Goal: Information Seeking & Learning: Learn about a topic

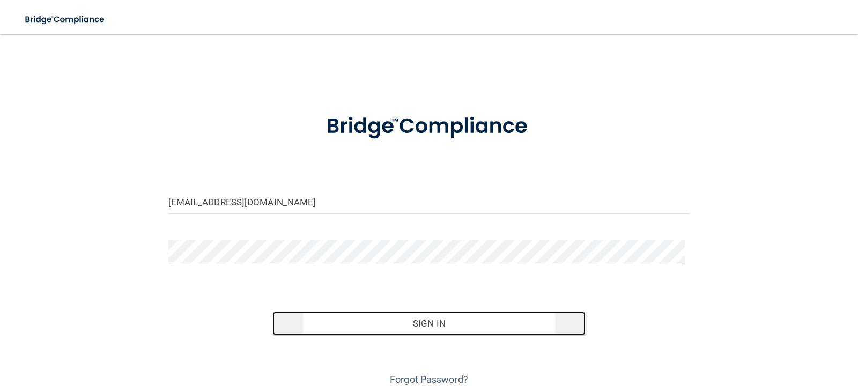
click at [428, 325] on button "Sign In" at bounding box center [429, 324] width 313 height 24
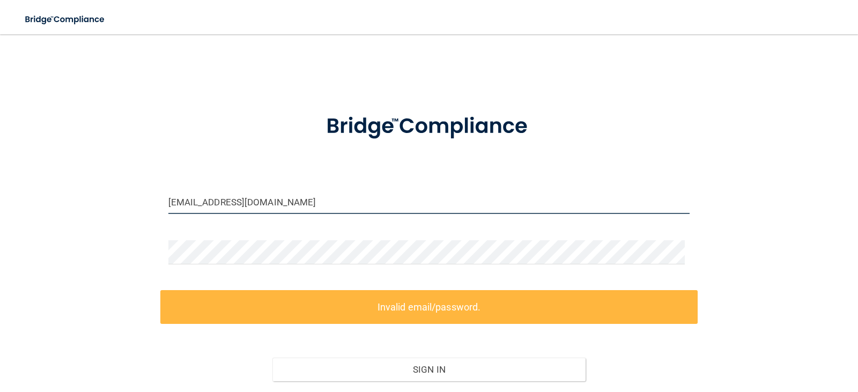
click at [315, 206] on input "[EMAIL_ADDRESS][DOMAIN_NAME]" at bounding box center [429, 202] width 522 height 24
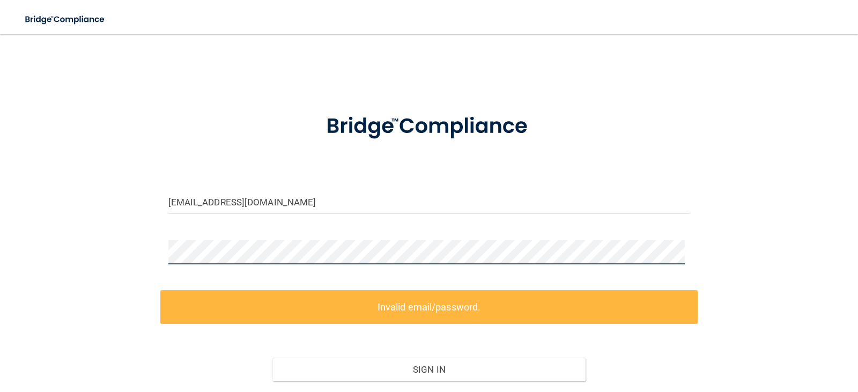
click at [135, 247] on div "info@cynergychiropractic.com Invalid email/password. You don't have permission …" at bounding box center [429, 240] width 816 height 390
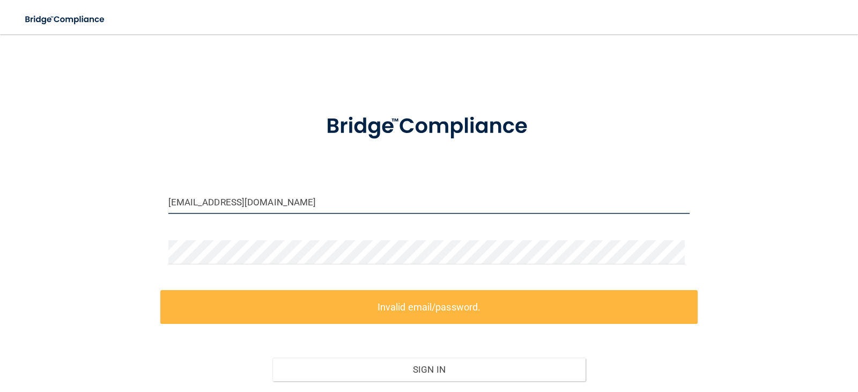
click at [295, 203] on input "[EMAIL_ADDRESS][DOMAIN_NAME]" at bounding box center [429, 202] width 522 height 24
drag, startPoint x: 316, startPoint y: 203, endPoint x: 54, endPoint y: 206, distance: 261.8
click at [54, 206] on div "info@cynergychiropractic.com Invalid email/password. You don't have permission …" at bounding box center [429, 240] width 816 height 390
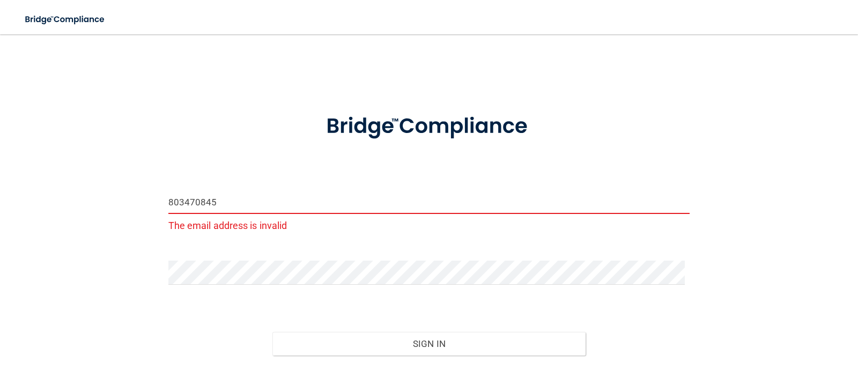
type input "8034708456"
drag, startPoint x: 234, startPoint y: 204, endPoint x: 78, endPoint y: 205, distance: 156.7
click at [78, 205] on div "8034708456 The email address is invalid Invalid email/password. You don't have …" at bounding box center [429, 227] width 816 height 364
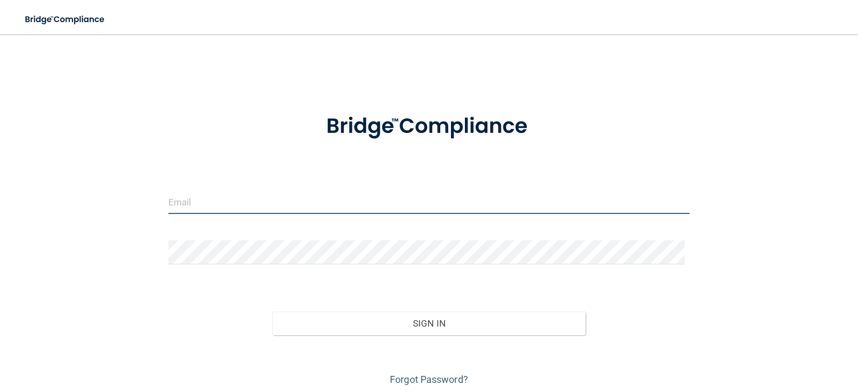
type input "[EMAIL_ADDRESS][DOMAIN_NAME]"
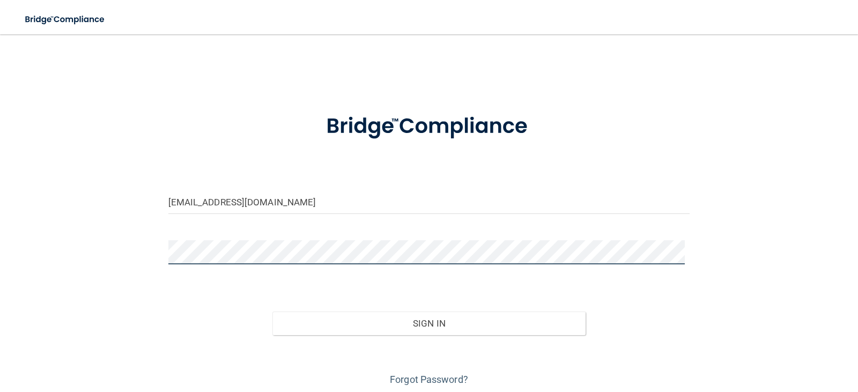
click at [43, 235] on div "info@cynergychiropractic.com Invalid email/password. You don't have permission …" at bounding box center [429, 216] width 816 height 343
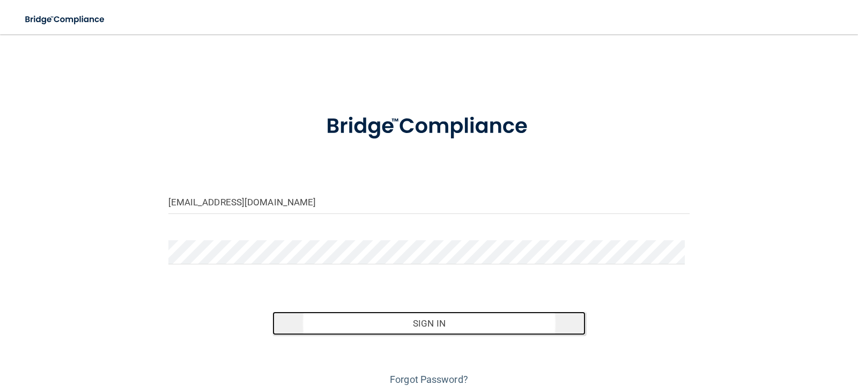
click at [422, 323] on button "Sign In" at bounding box center [429, 324] width 313 height 24
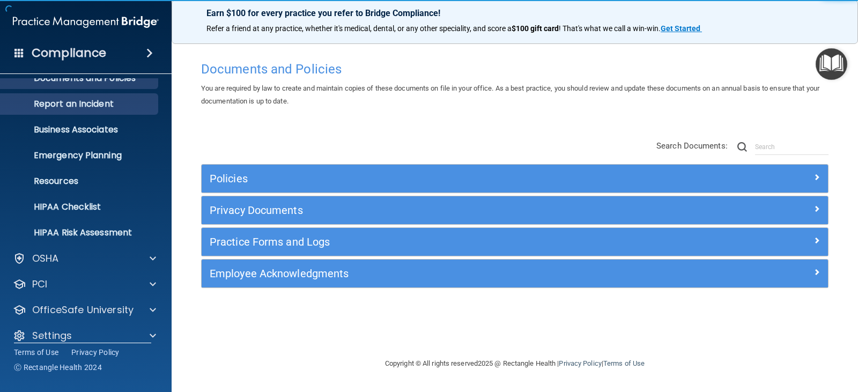
scroll to position [53, 0]
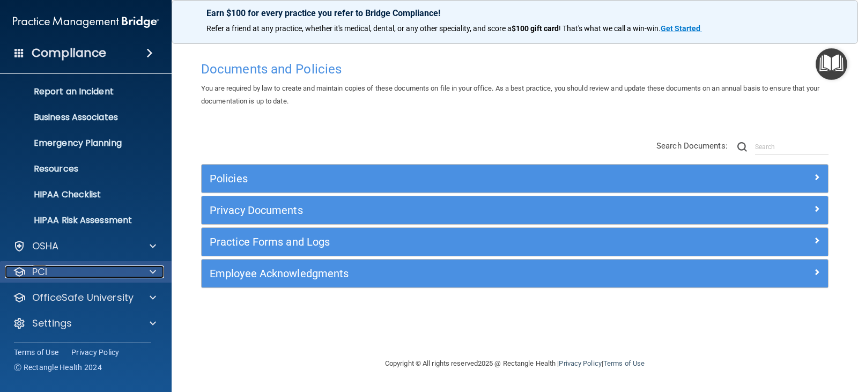
click at [55, 271] on div "PCI" at bounding box center [71, 272] width 133 height 13
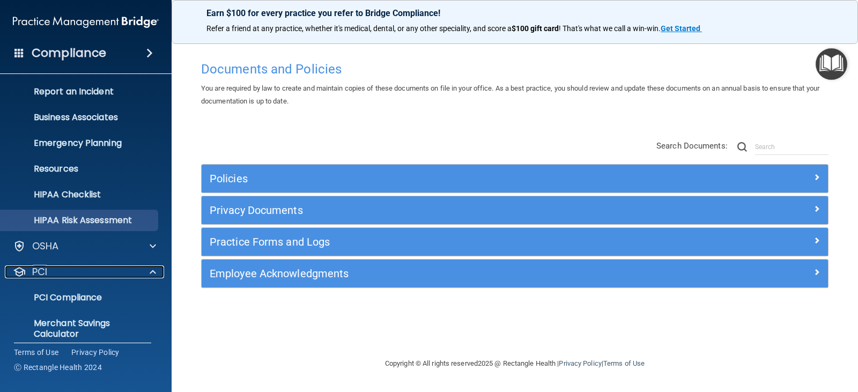
scroll to position [115, 0]
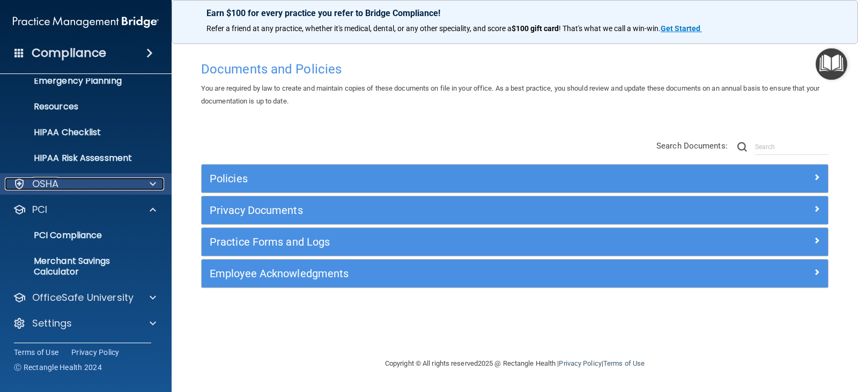
click at [152, 183] on span at bounding box center [153, 184] width 6 height 13
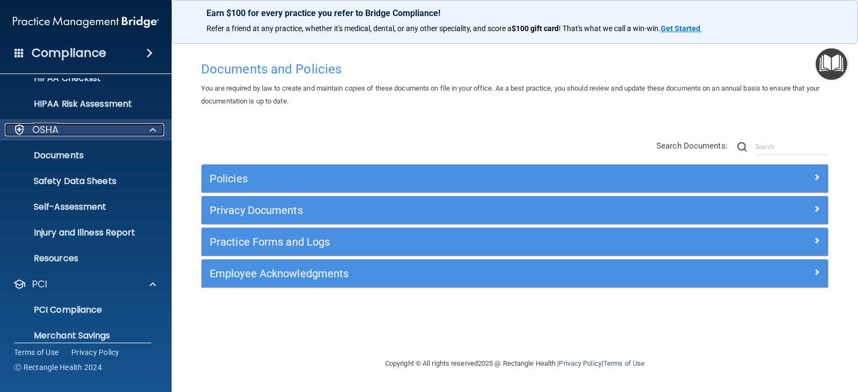
scroll to position [244, 0]
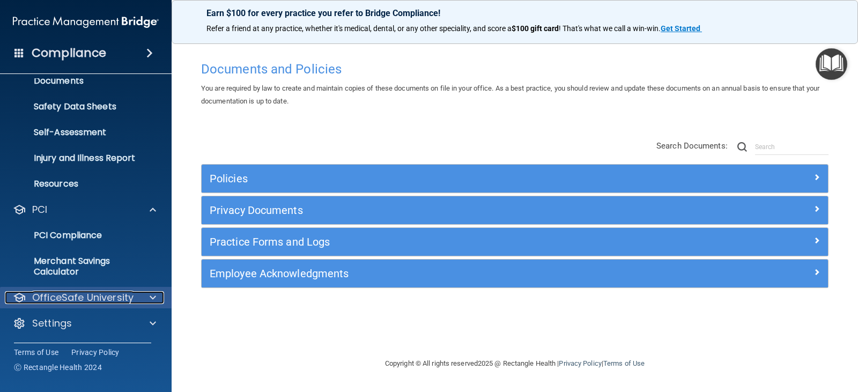
click at [150, 297] on span at bounding box center [153, 297] width 6 height 13
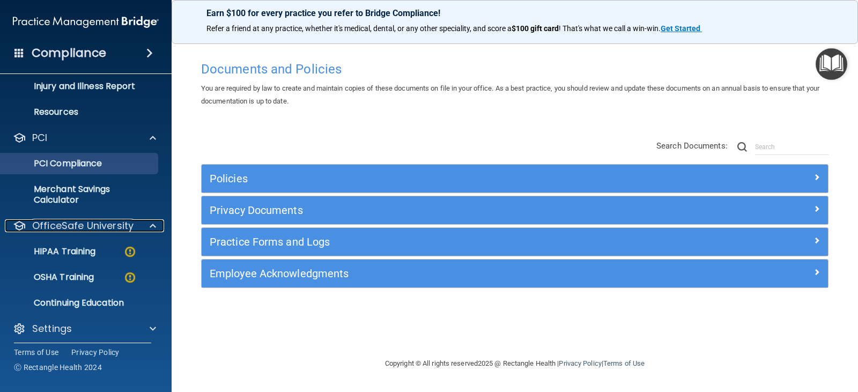
scroll to position [321, 0]
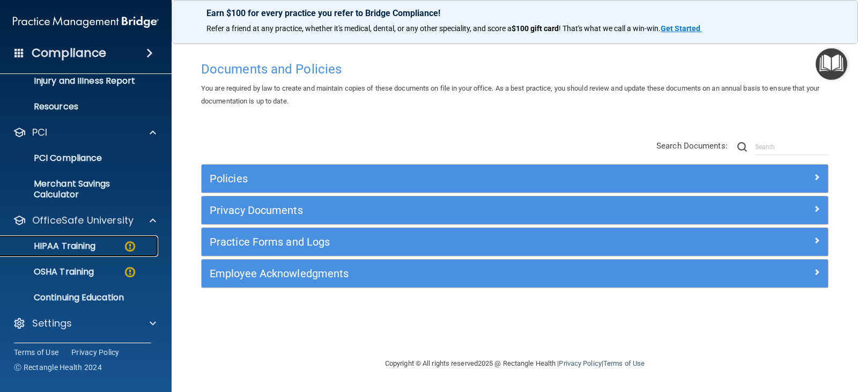
click at [99, 246] on div "HIPAA Training" at bounding box center [80, 246] width 146 height 11
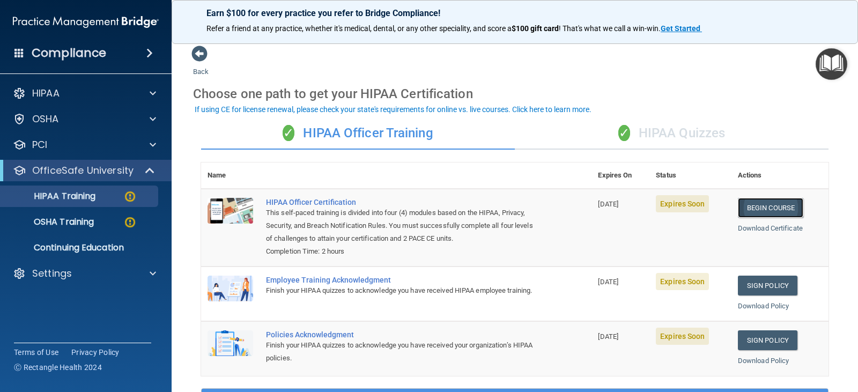
click at [772, 208] on link "Begin Course" at bounding box center [770, 208] width 65 height 20
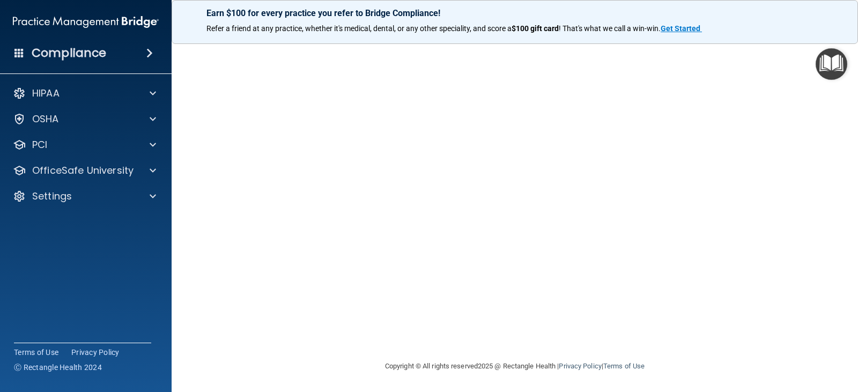
scroll to position [3, 0]
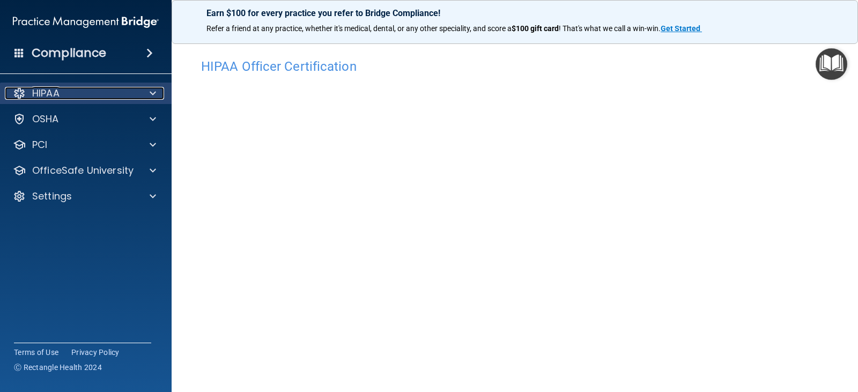
click at [43, 90] on p "HIPAA" at bounding box center [45, 93] width 27 height 13
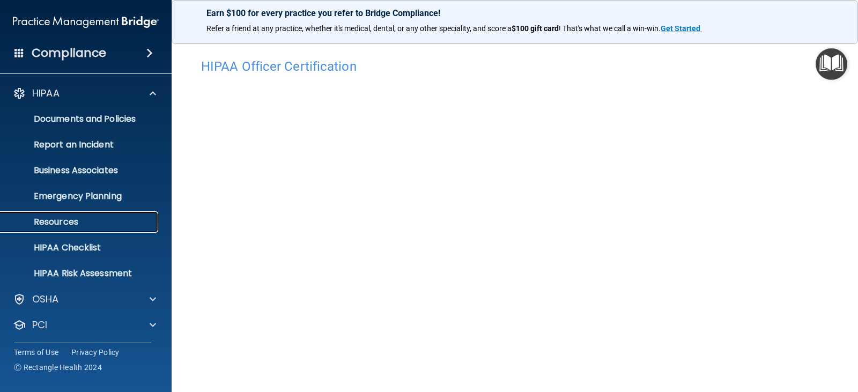
click at [25, 215] on link "Resources" at bounding box center [73, 221] width 169 height 21
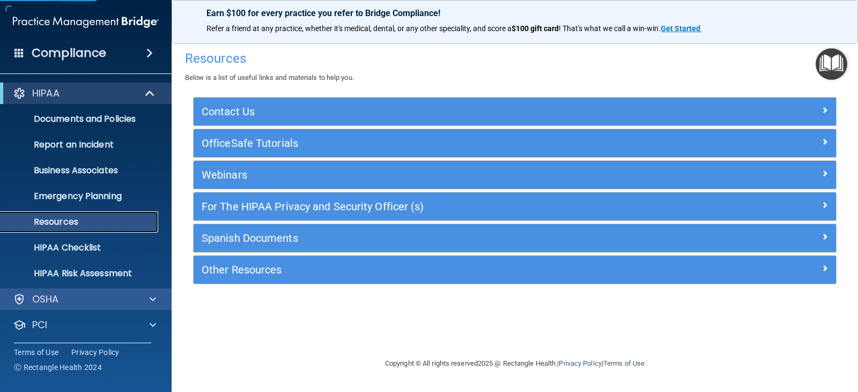
scroll to position [53, 0]
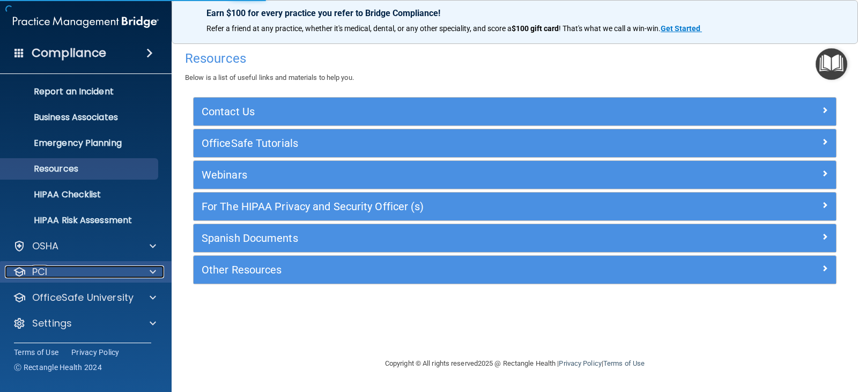
click at [154, 271] on span at bounding box center [153, 272] width 6 height 13
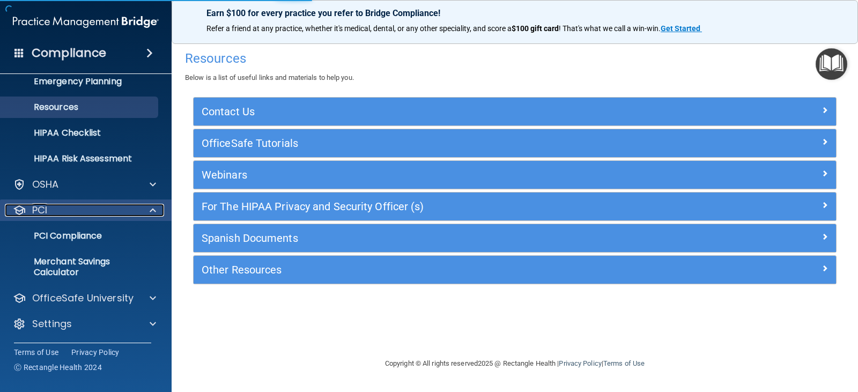
scroll to position [115, 0]
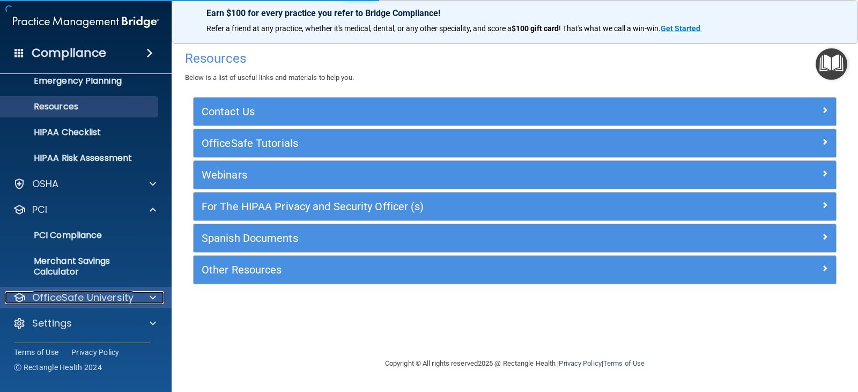
click at [150, 293] on span at bounding box center [153, 297] width 6 height 13
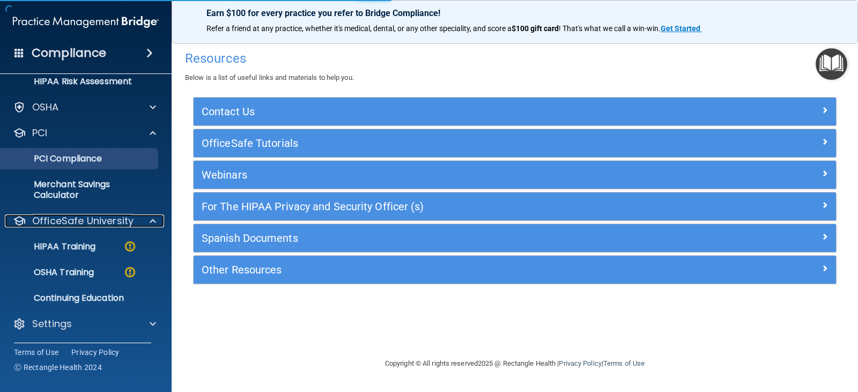
scroll to position [193, 0]
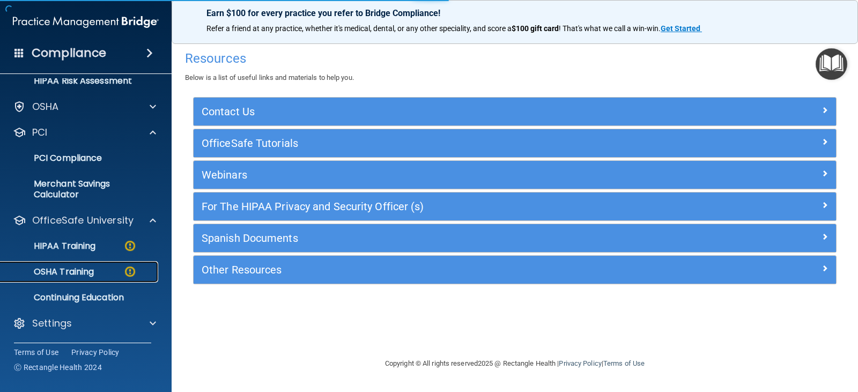
click at [76, 273] on p "OSHA Training" at bounding box center [50, 272] width 87 height 11
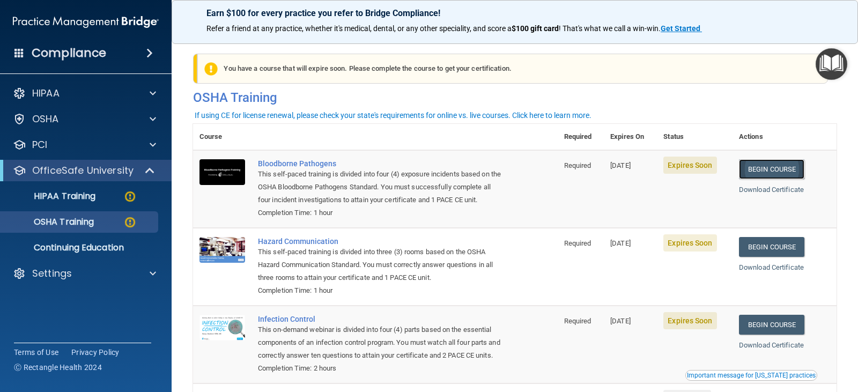
click at [776, 170] on link "Begin Course" at bounding box center [771, 169] width 65 height 20
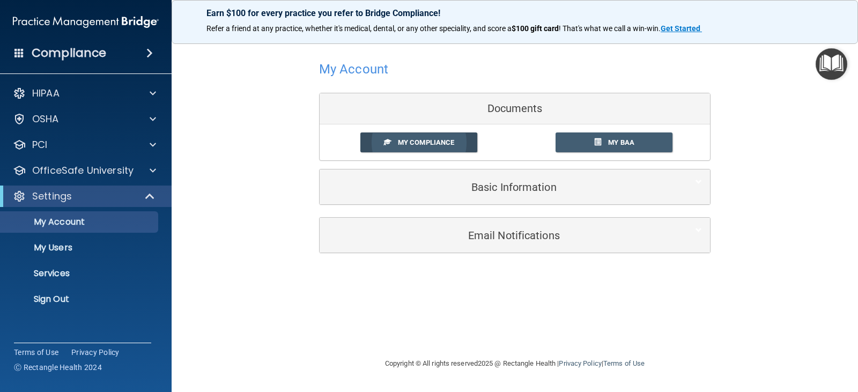
click at [431, 144] on span "My Compliance" at bounding box center [426, 142] width 56 height 8
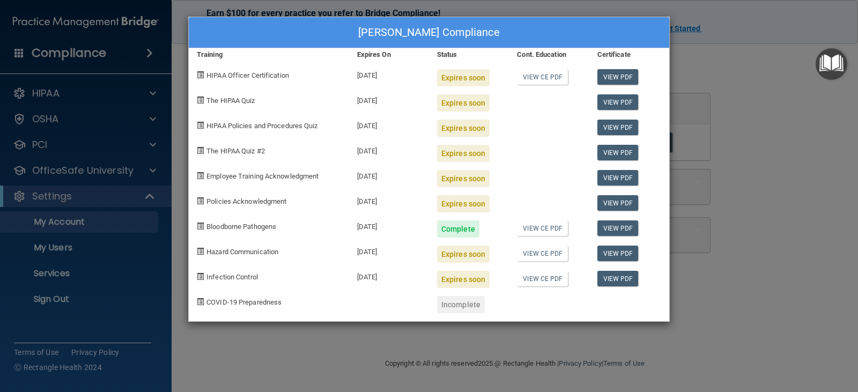
click at [202, 74] on span at bounding box center [200, 74] width 7 height 7
click at [749, 262] on div "[PERSON_NAME] Compliance Training Expires On Status Cont. Education Certificate…" at bounding box center [429, 196] width 858 height 392
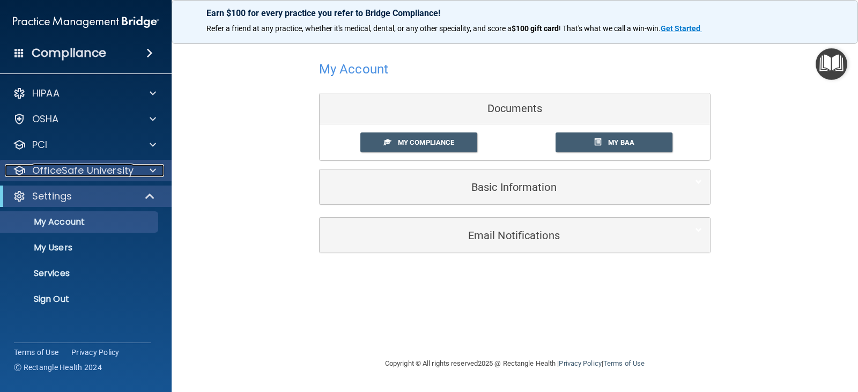
click at [114, 168] on p "OfficeSafe University" at bounding box center [82, 170] width 101 height 13
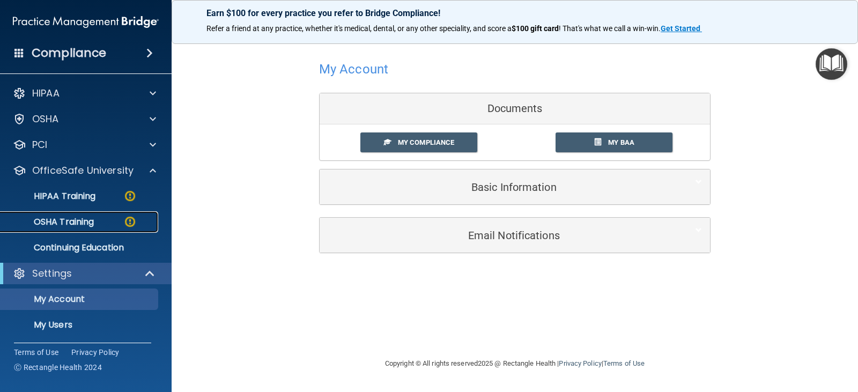
click at [131, 222] on img at bounding box center [129, 221] width 13 height 13
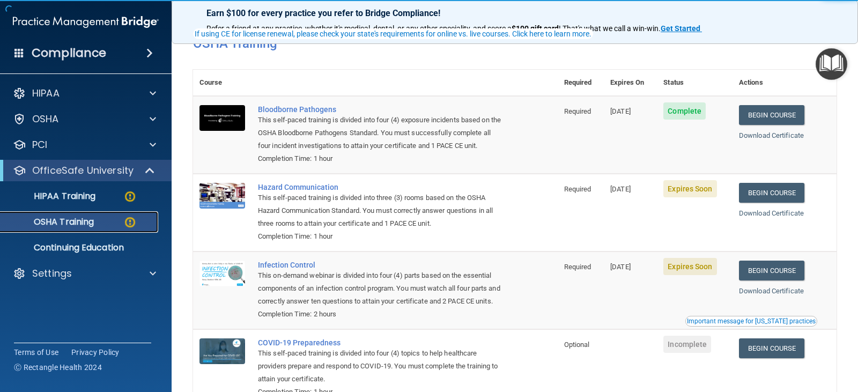
scroll to position [107, 0]
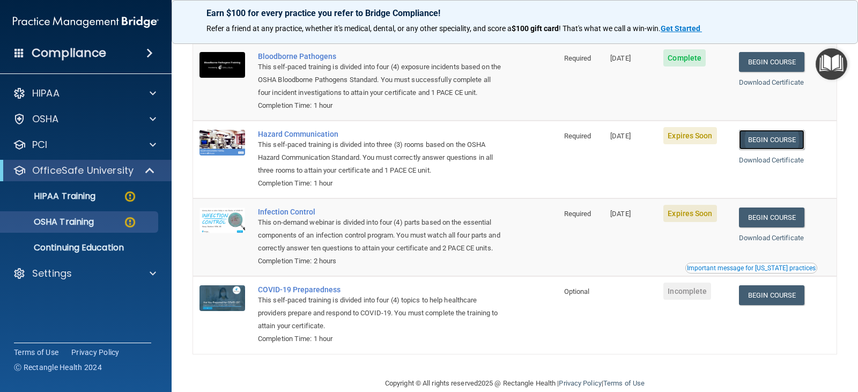
click at [780, 142] on link "Begin Course" at bounding box center [771, 140] width 65 height 20
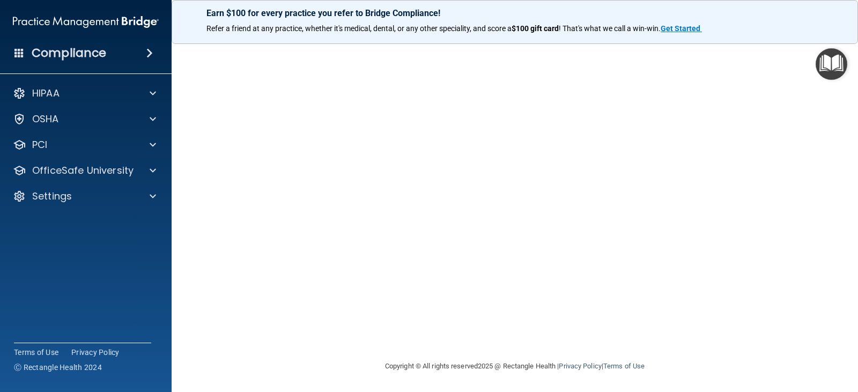
scroll to position [11, 0]
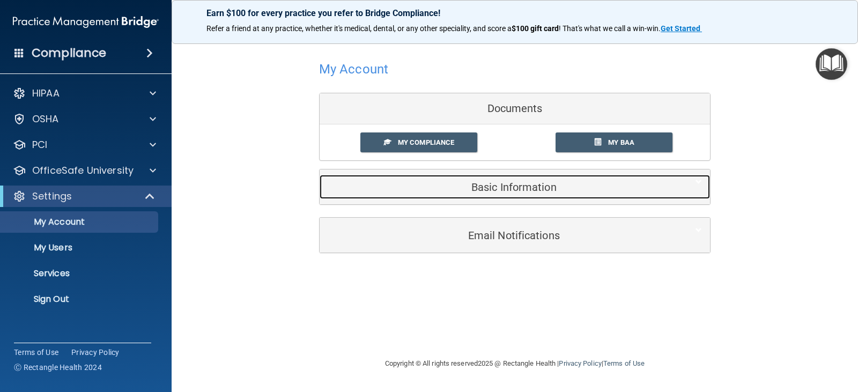
click at [527, 186] on h5 "Basic Information" at bounding box center [499, 187] width 342 height 12
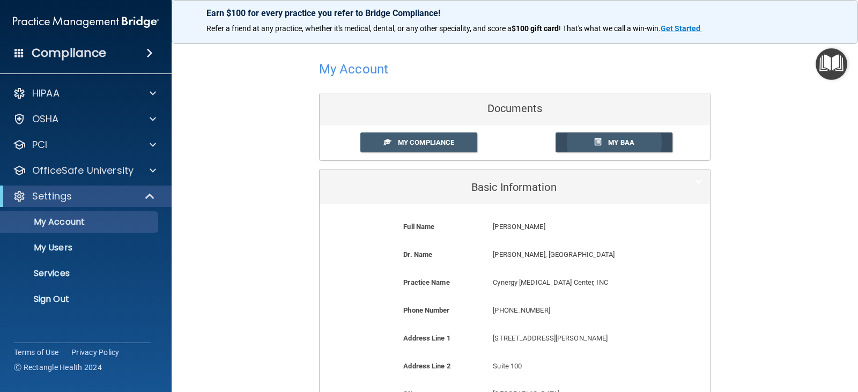
click at [631, 143] on link "My BAA" at bounding box center [615, 143] width 118 height 20
click at [149, 170] on div at bounding box center [151, 170] width 27 height 13
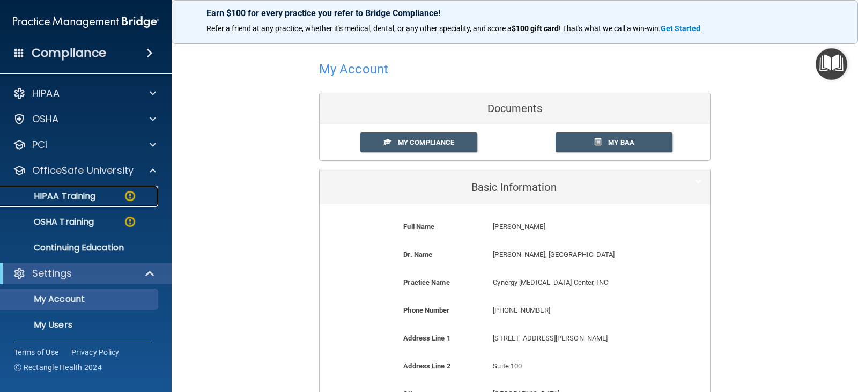
click at [115, 193] on div "HIPAA Training" at bounding box center [80, 196] width 146 height 11
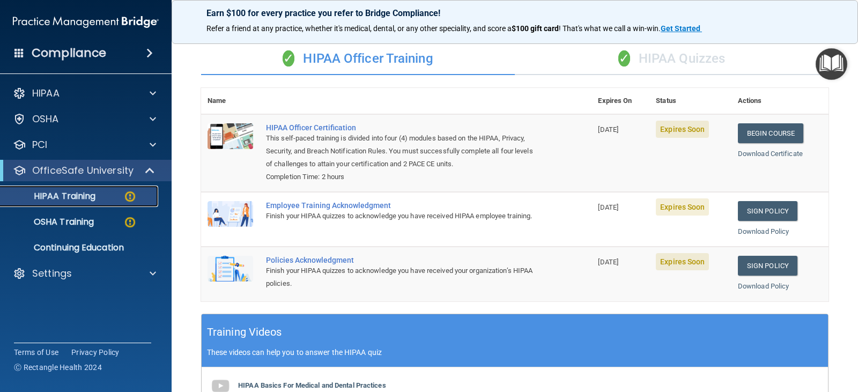
scroll to position [54, 0]
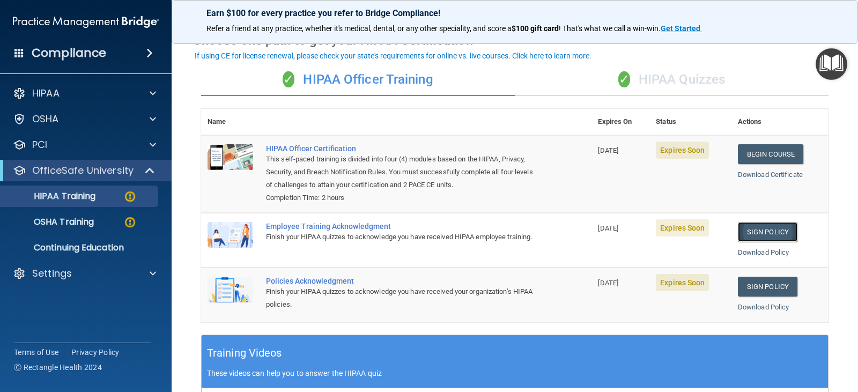
click at [765, 234] on link "Sign Policy" at bounding box center [768, 232] width 60 height 20
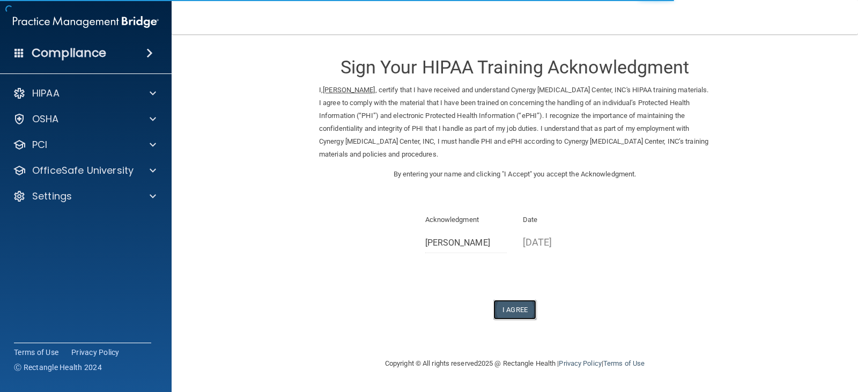
click at [511, 310] on button "I Agree" at bounding box center [515, 310] width 43 height 20
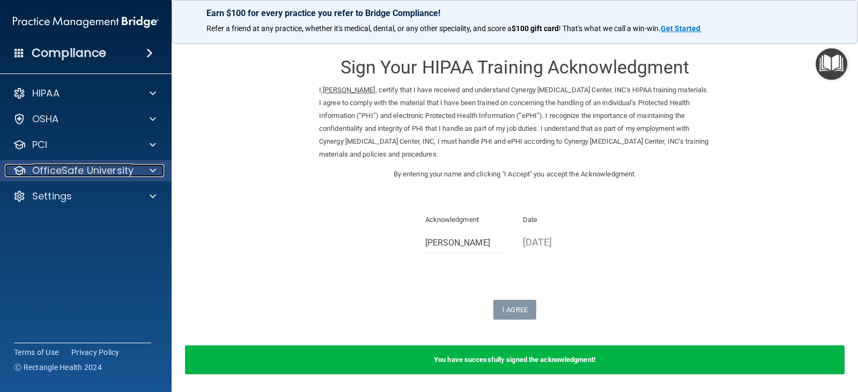
click at [105, 171] on p "OfficeSafe University" at bounding box center [82, 170] width 101 height 13
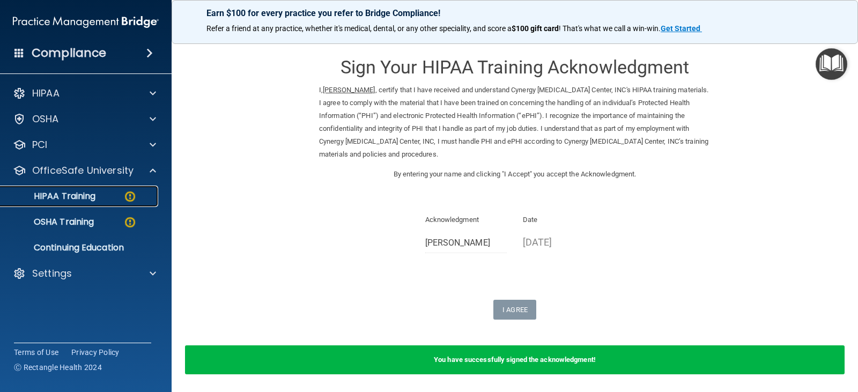
click at [109, 195] on div "HIPAA Training" at bounding box center [80, 196] width 146 height 11
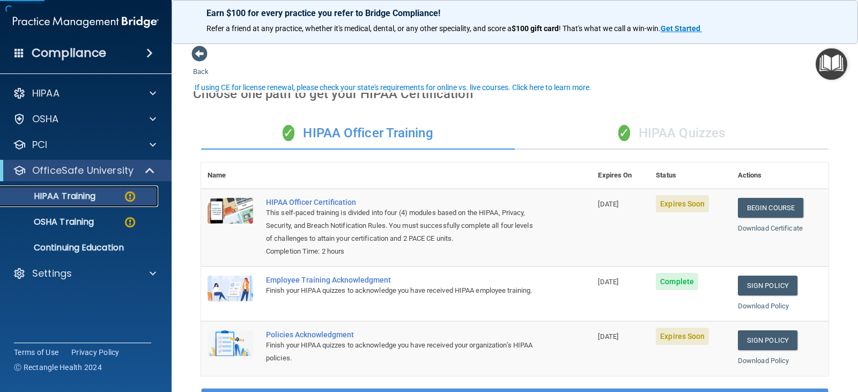
scroll to position [107, 0]
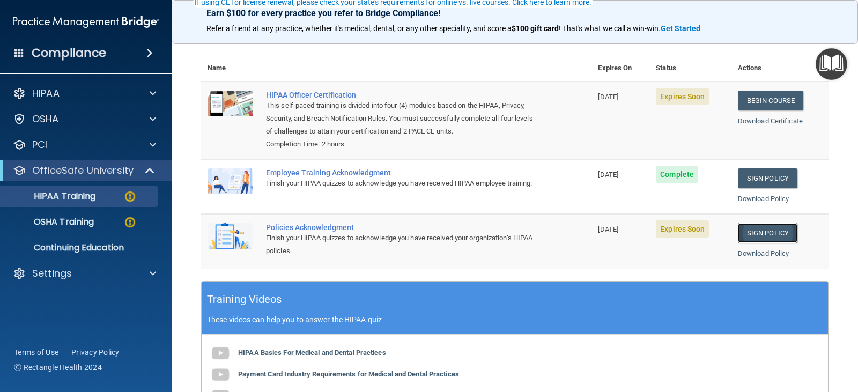
click at [759, 233] on link "Sign Policy" at bounding box center [768, 233] width 60 height 20
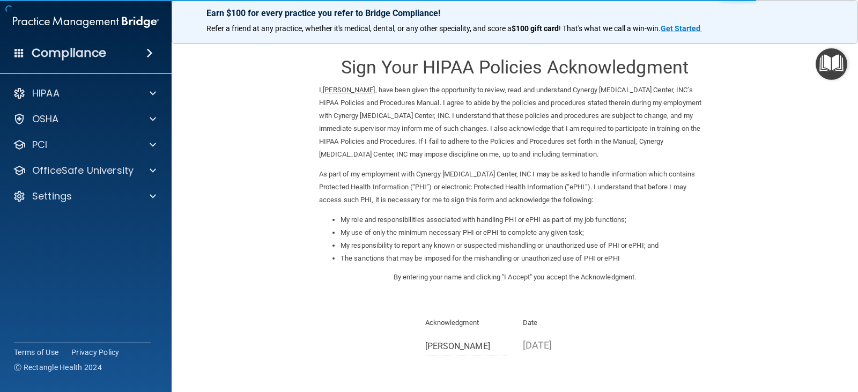
scroll to position [99, 0]
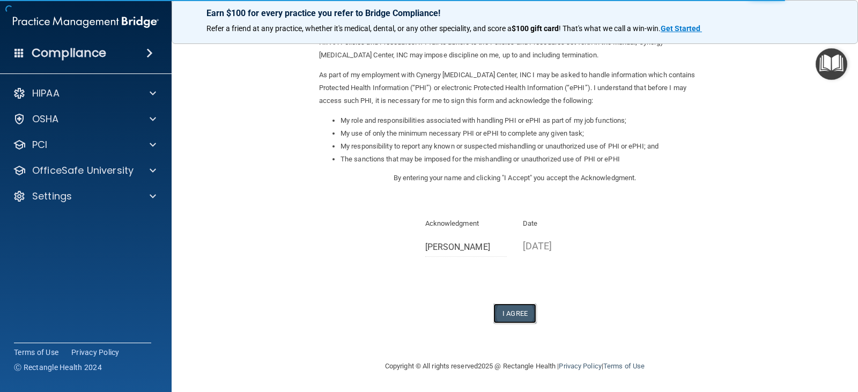
drag, startPoint x: 520, startPoint y: 314, endPoint x: 527, endPoint y: 311, distance: 7.5
click at [520, 314] on button "I Agree" at bounding box center [515, 314] width 43 height 20
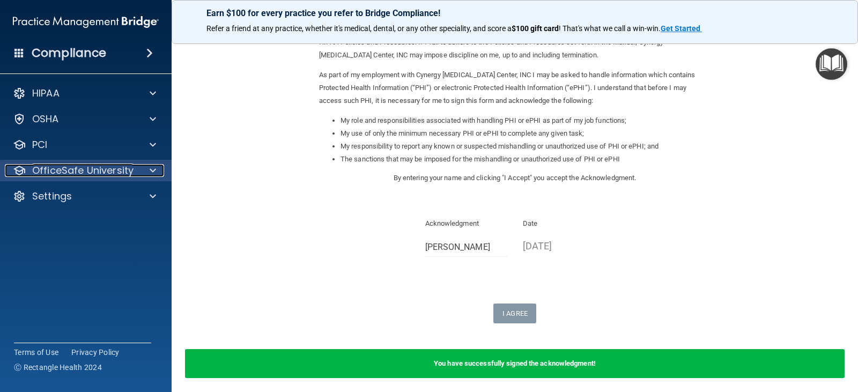
click at [118, 167] on p "OfficeSafe University" at bounding box center [82, 170] width 101 height 13
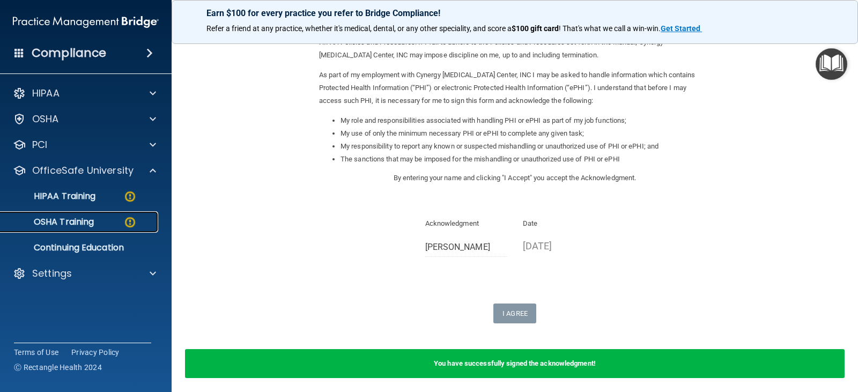
click at [91, 219] on p "OSHA Training" at bounding box center [50, 222] width 87 height 11
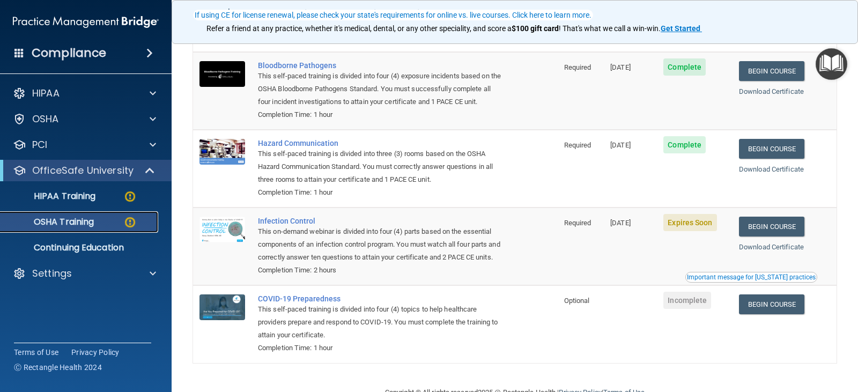
scroll to position [140, 0]
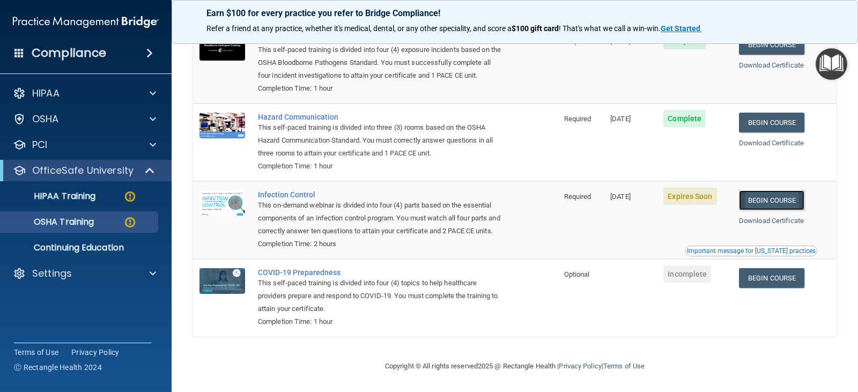
click at [776, 190] on link "Begin Course" at bounding box center [771, 200] width 65 height 20
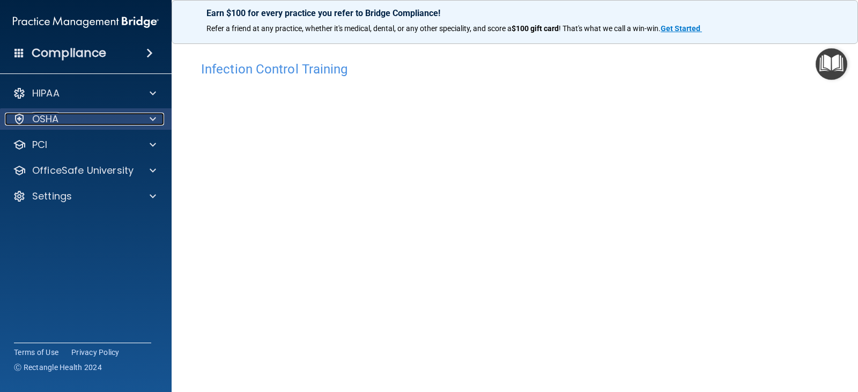
click at [87, 118] on div "OSHA" at bounding box center [71, 119] width 133 height 13
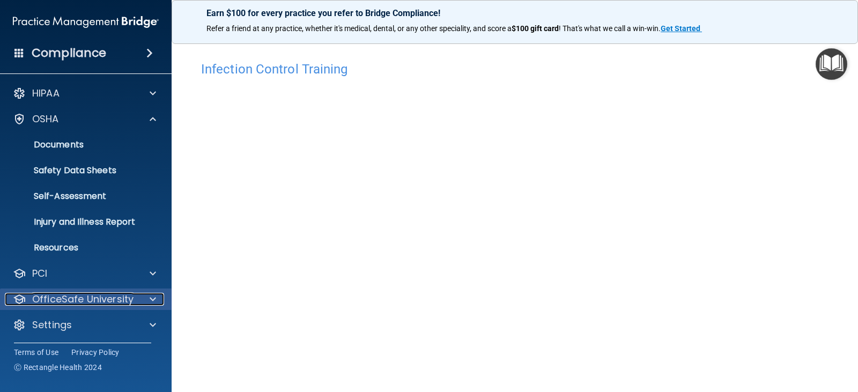
click at [126, 296] on p "OfficeSafe University" at bounding box center [82, 299] width 101 height 13
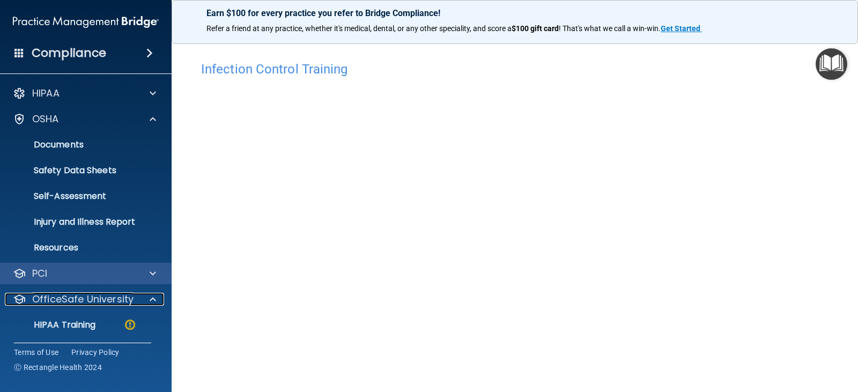
scroll to position [79, 0]
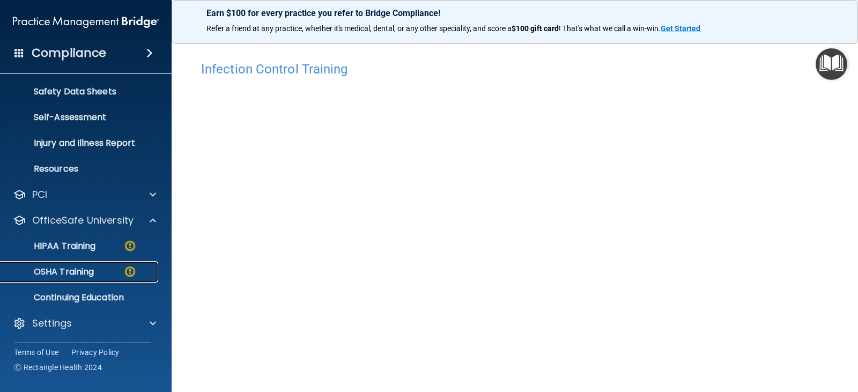
click at [111, 270] on div "OSHA Training" at bounding box center [80, 272] width 146 height 11
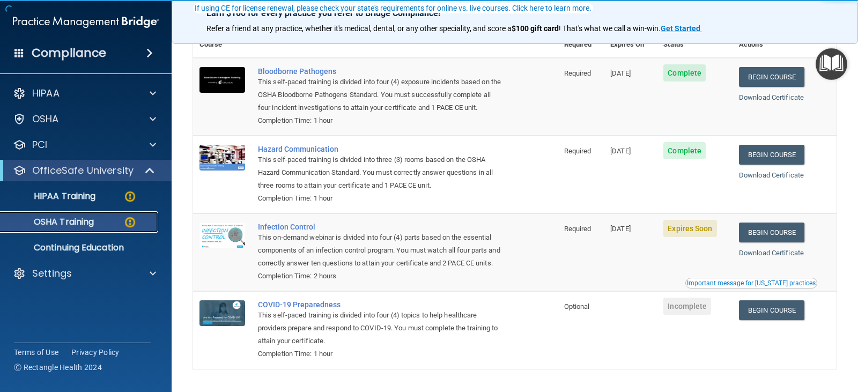
scroll to position [107, 0]
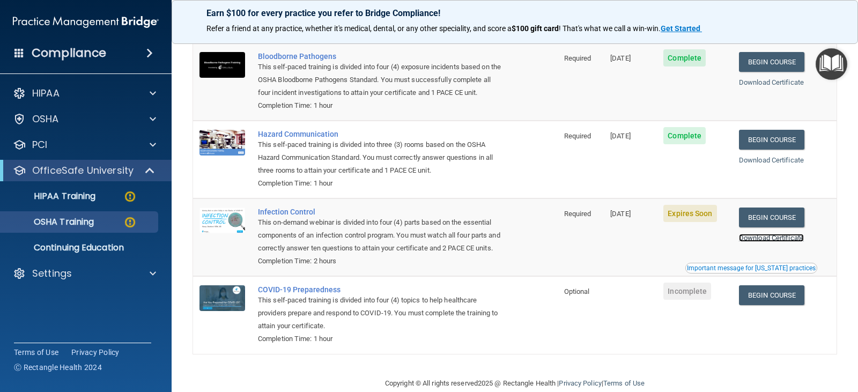
click at [767, 240] on link "Download Certificate" at bounding box center [771, 238] width 65 height 8
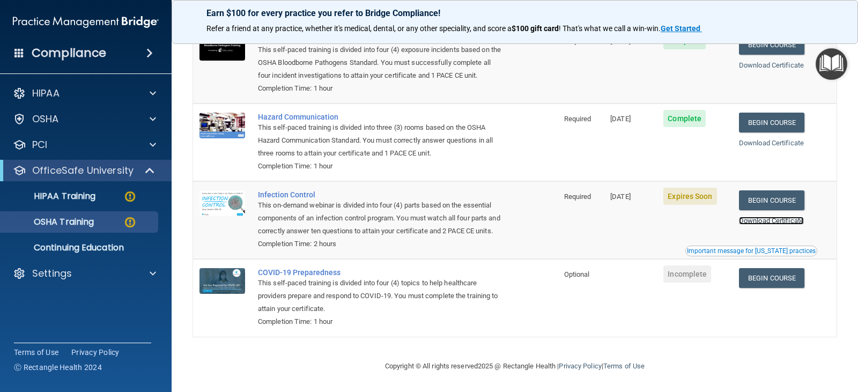
scroll to position [140, 0]
click at [106, 197] on div "HIPAA Training" at bounding box center [80, 196] width 146 height 11
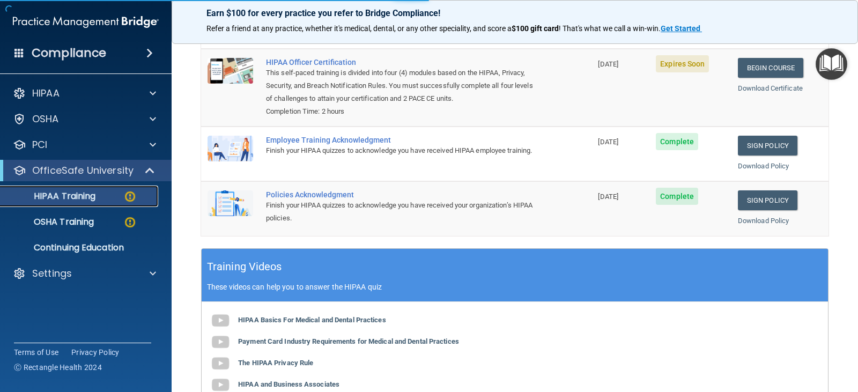
scroll to position [330, 0]
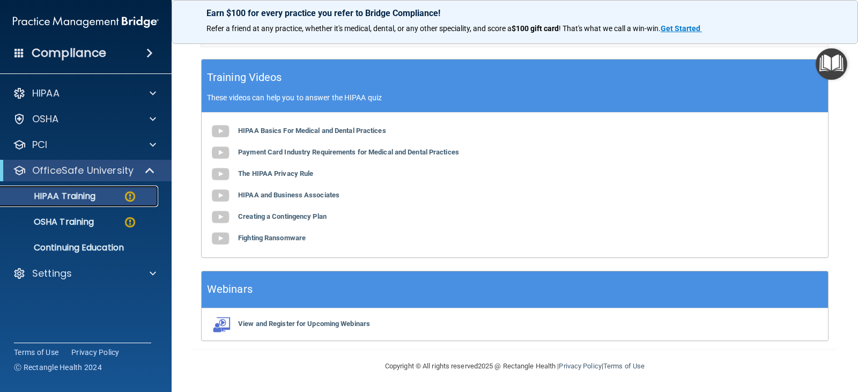
click at [129, 195] on img at bounding box center [129, 196] width 13 height 13
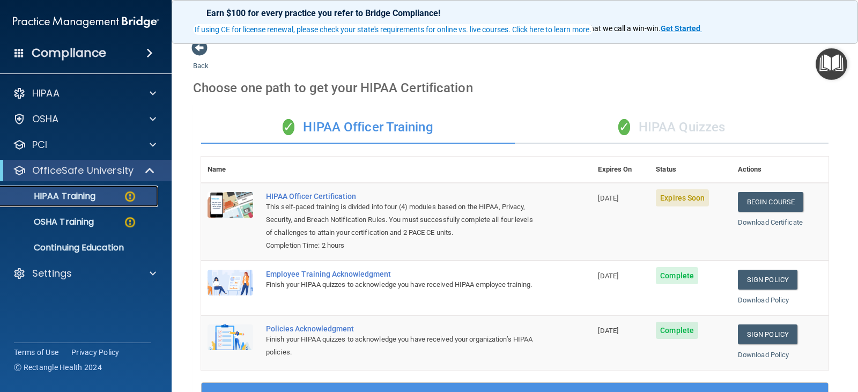
scroll to position [0, 0]
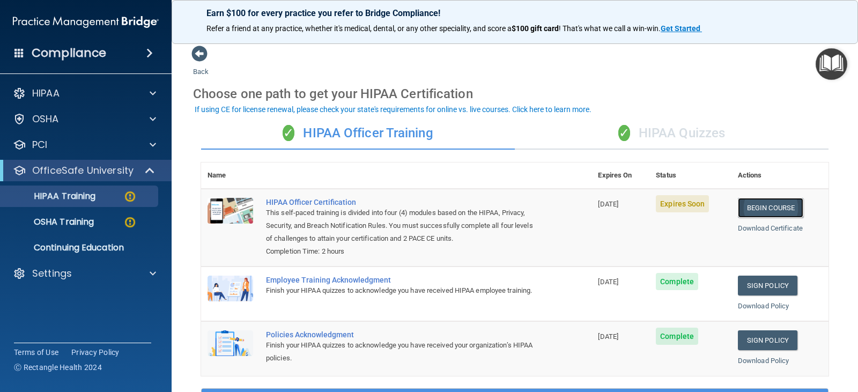
click at [762, 210] on link "Begin Course" at bounding box center [770, 208] width 65 height 20
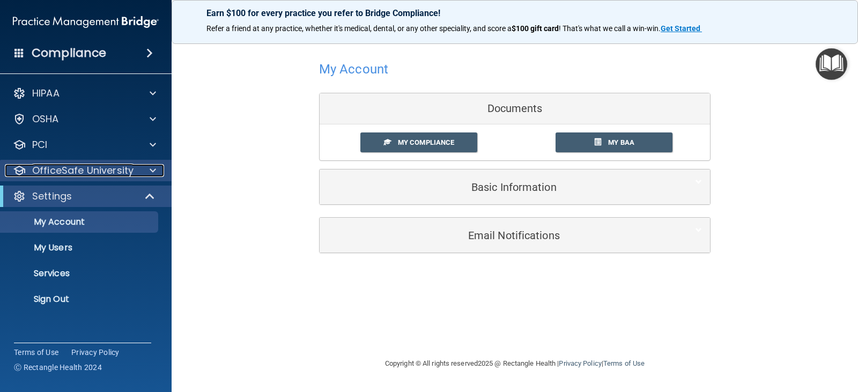
click at [97, 171] on p "OfficeSafe University" at bounding box center [82, 170] width 101 height 13
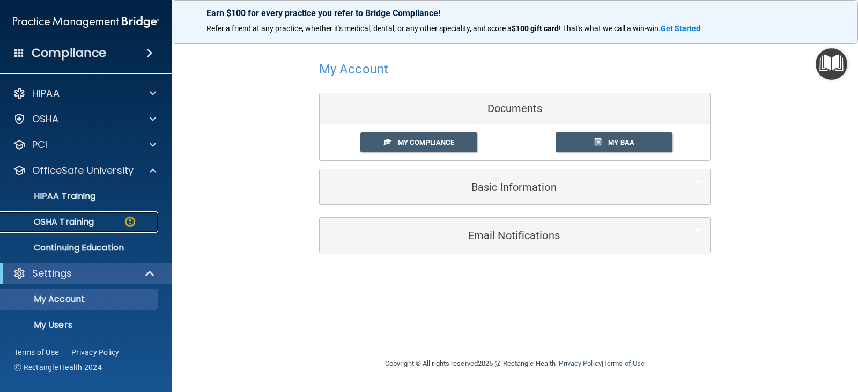
click at [99, 219] on div "OSHA Training" at bounding box center [80, 222] width 146 height 11
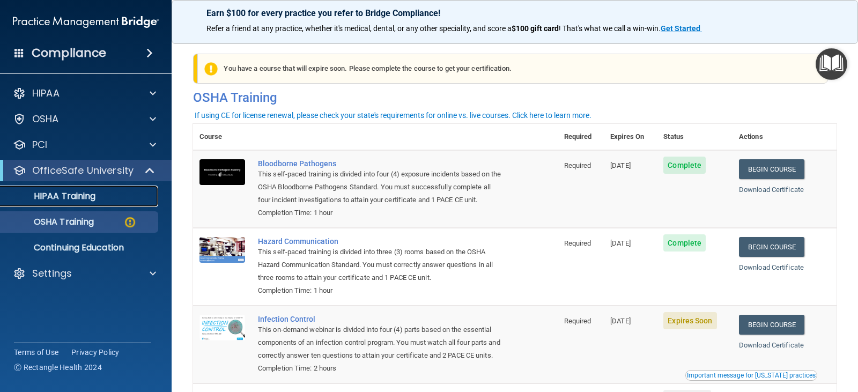
click at [84, 198] on p "HIPAA Training" at bounding box center [51, 196] width 89 height 11
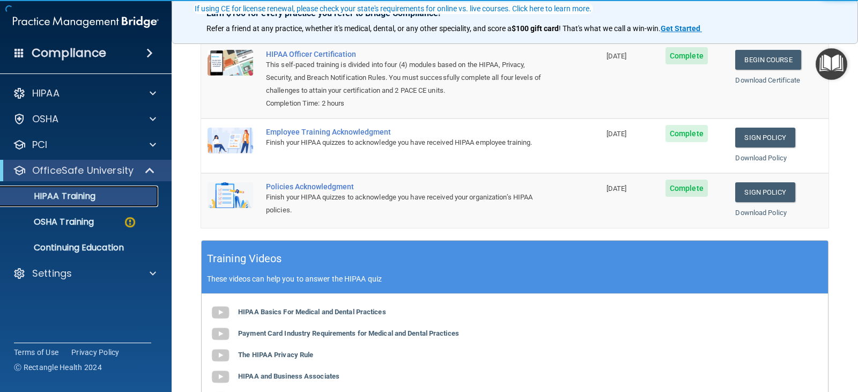
scroll to position [161, 0]
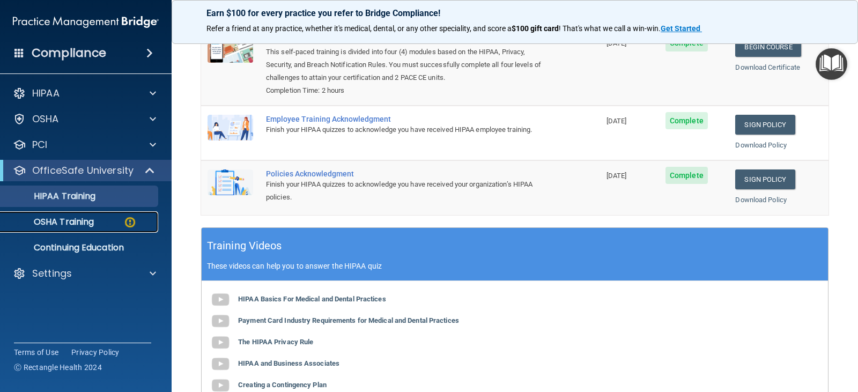
click at [80, 224] on p "OSHA Training" at bounding box center [50, 222] width 87 height 11
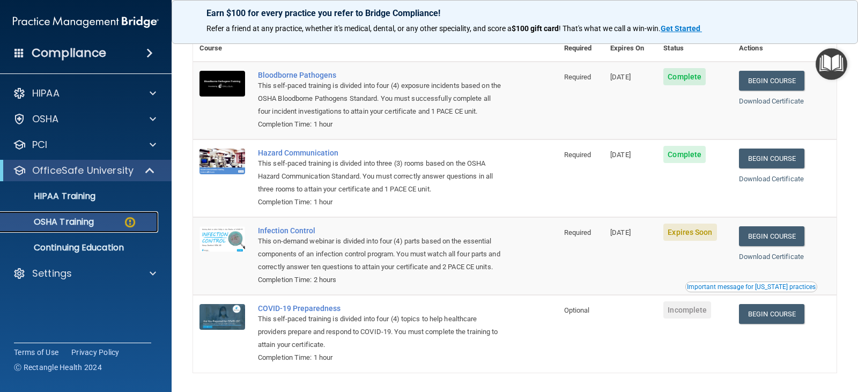
scroll to position [140, 0]
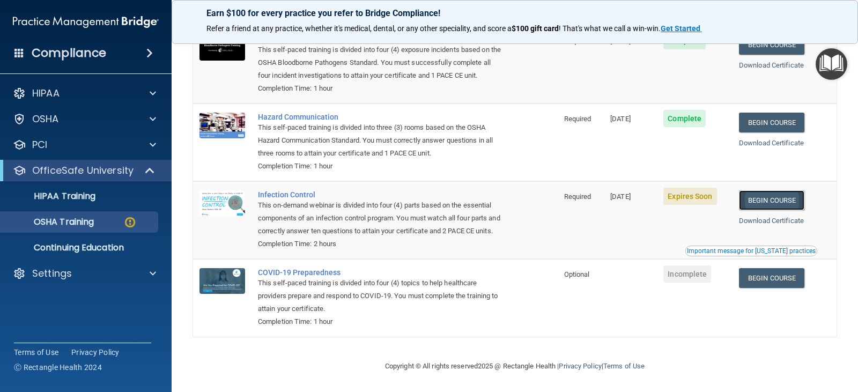
click at [770, 190] on link "Begin Course" at bounding box center [771, 200] width 65 height 20
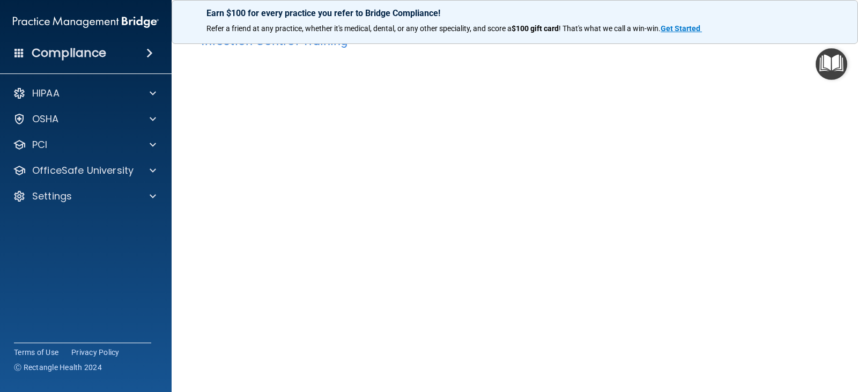
scroll to position [54, 0]
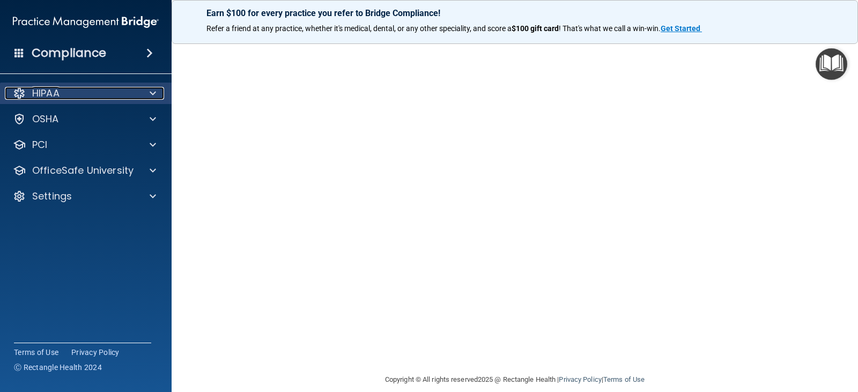
click at [83, 97] on div "HIPAA" at bounding box center [71, 93] width 133 height 13
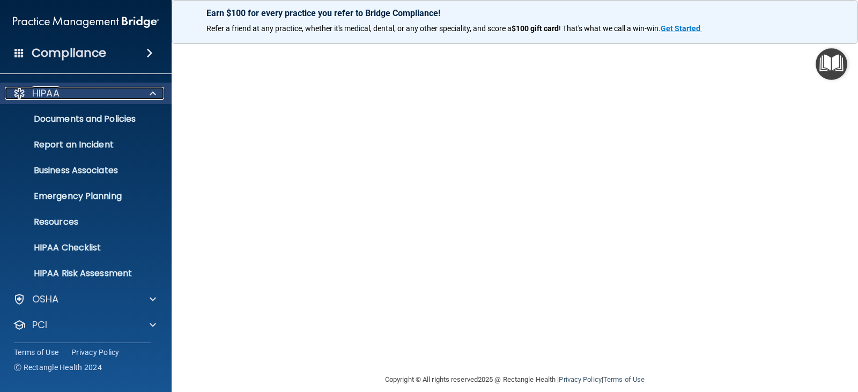
click at [84, 97] on div "HIPAA" at bounding box center [71, 93] width 133 height 13
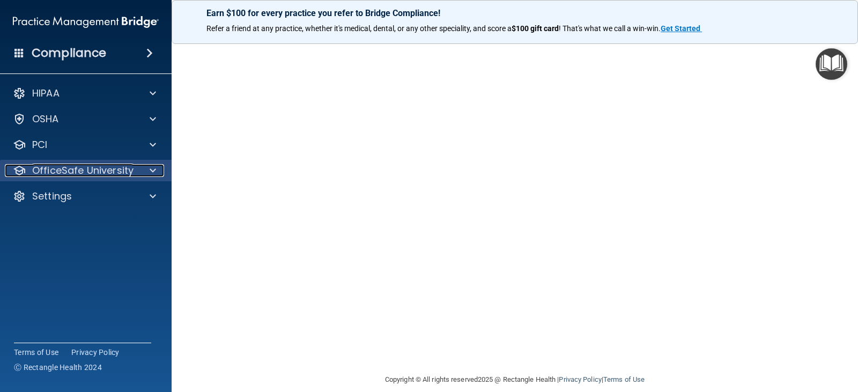
click at [93, 172] on p "OfficeSafe University" at bounding box center [82, 170] width 101 height 13
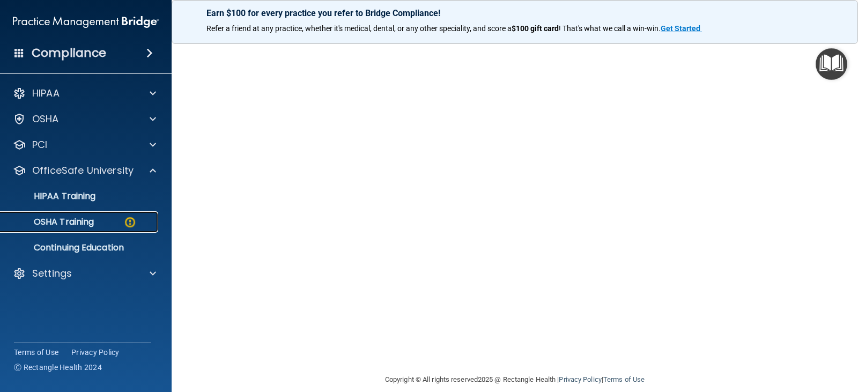
click at [97, 221] on div "OSHA Training" at bounding box center [80, 222] width 146 height 11
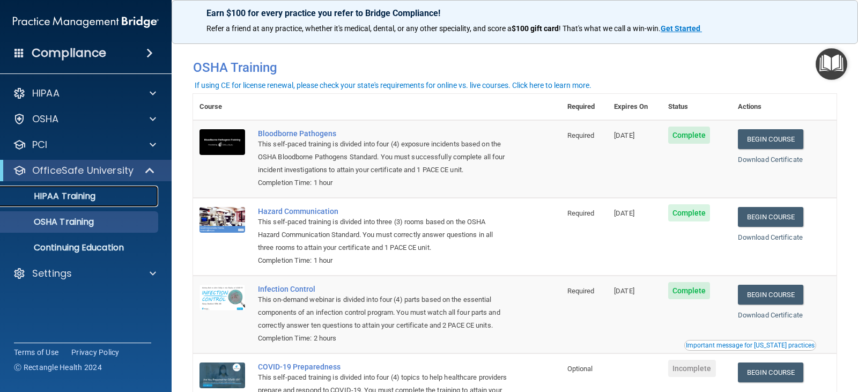
click at [92, 194] on p "HIPAA Training" at bounding box center [51, 196] width 89 height 11
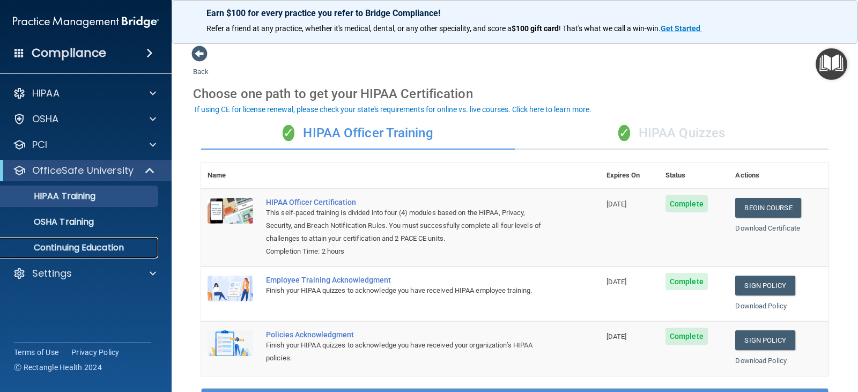
click at [100, 246] on p "Continuing Education" at bounding box center [80, 248] width 146 height 11
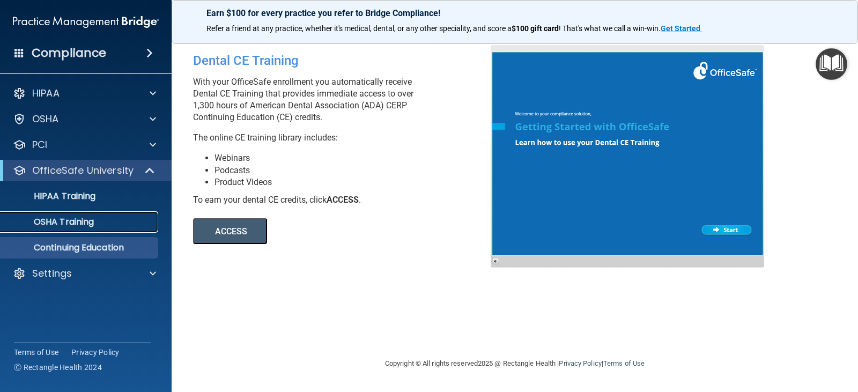
click at [98, 220] on div "OSHA Training" at bounding box center [80, 222] width 146 height 11
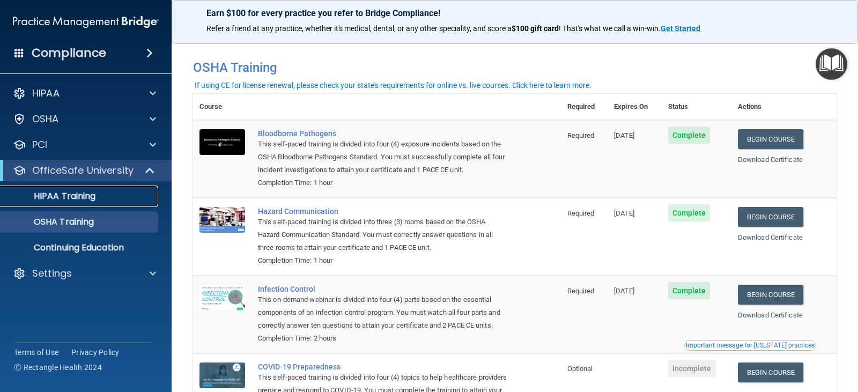
click at [74, 197] on p "HIPAA Training" at bounding box center [51, 196] width 89 height 11
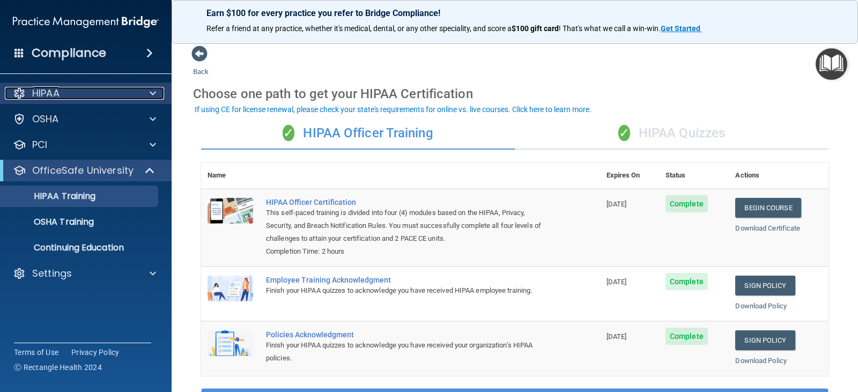
click at [156, 92] on span at bounding box center [153, 93] width 6 height 13
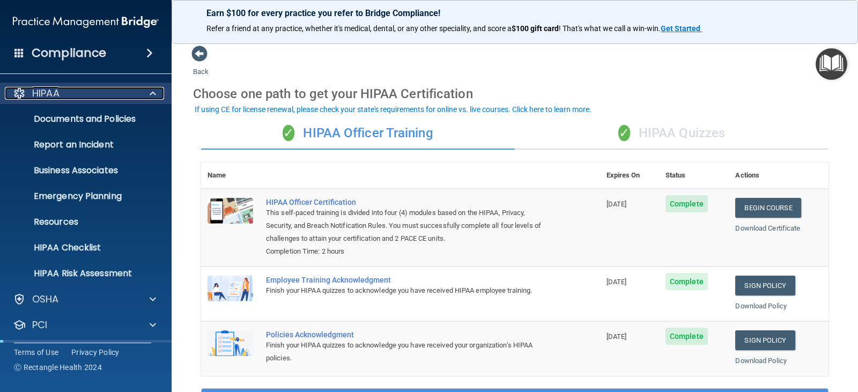
click at [156, 93] on div at bounding box center [151, 93] width 27 height 13
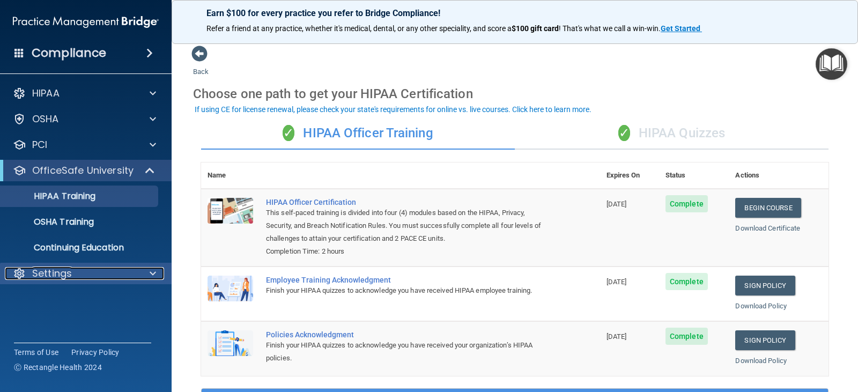
click at [151, 272] on span at bounding box center [153, 273] width 6 height 13
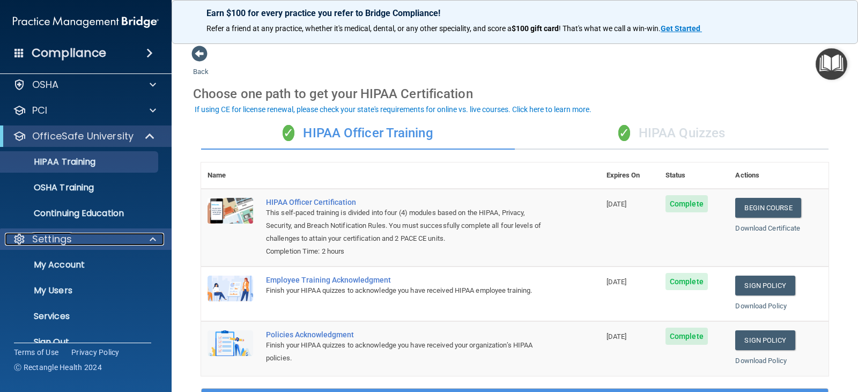
scroll to position [53, 0]
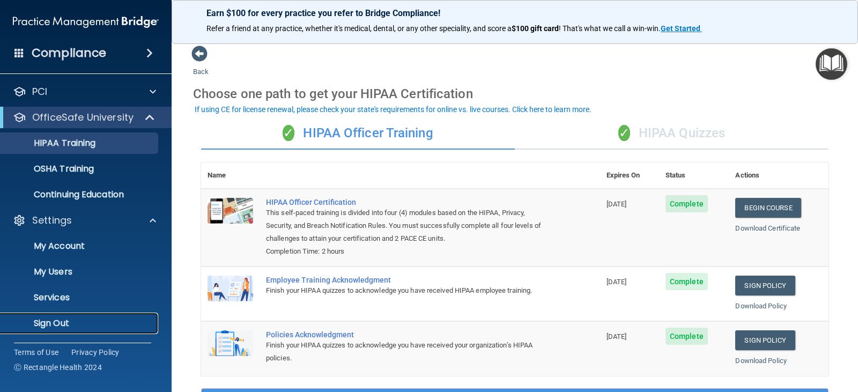
click at [49, 324] on p "Sign Out" at bounding box center [80, 323] width 146 height 11
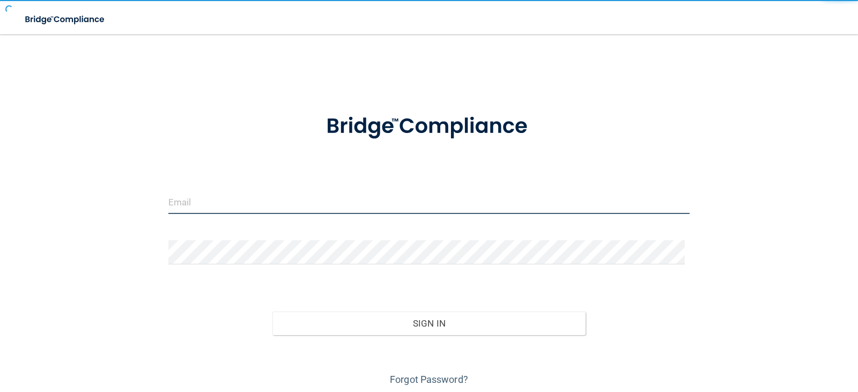
type input "[EMAIL_ADDRESS][DOMAIN_NAME]"
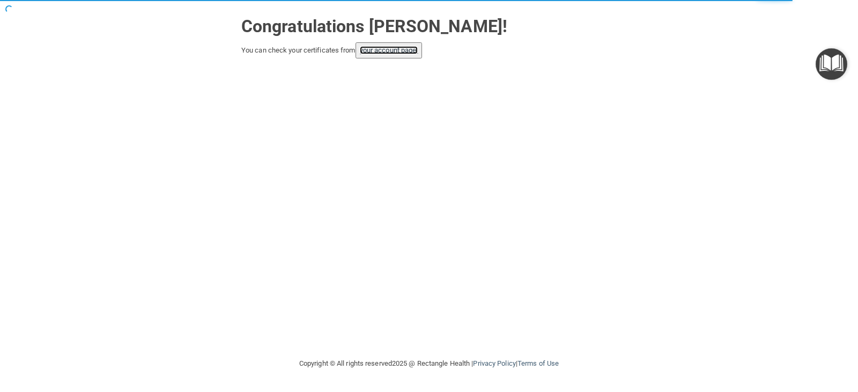
click at [397, 52] on link "your account page!" at bounding box center [389, 50] width 58 height 8
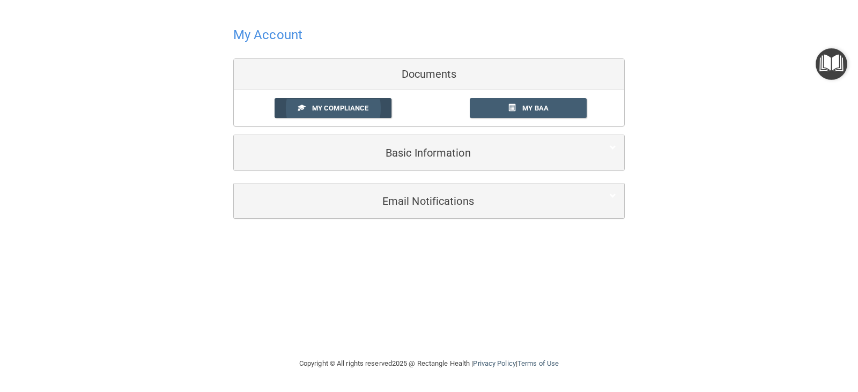
click at [333, 114] on link "My Compliance" at bounding box center [334, 108] width 118 height 20
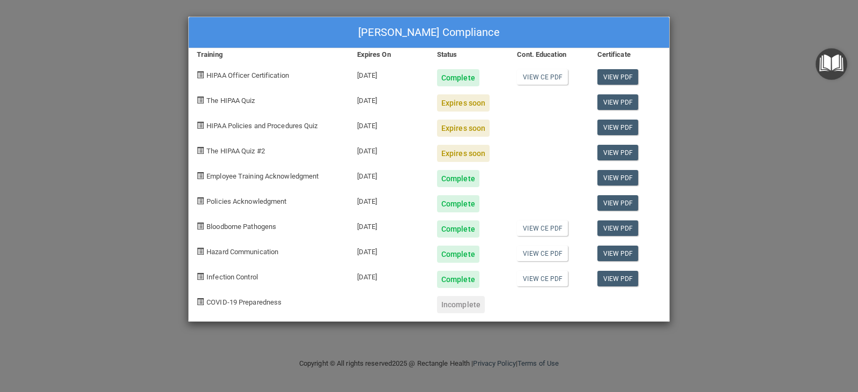
click at [709, 50] on div "[PERSON_NAME] Compliance Training Expires On Status Cont. Education Certificate…" at bounding box center [429, 196] width 858 height 392
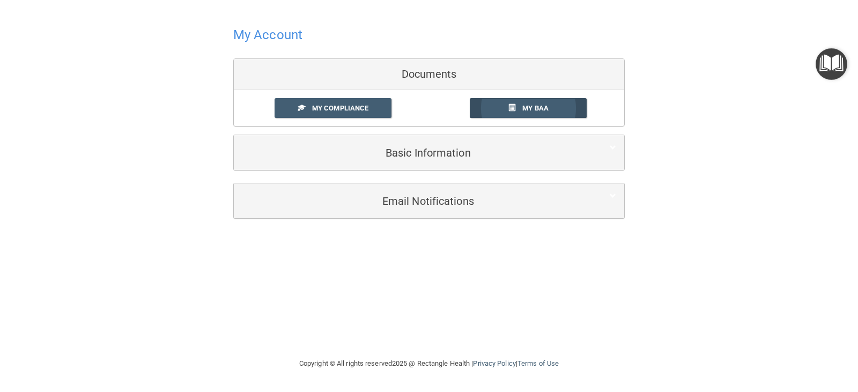
click at [547, 111] on span "My BAA" at bounding box center [536, 108] width 26 height 8
